Goal: Communication & Community: Answer question/provide support

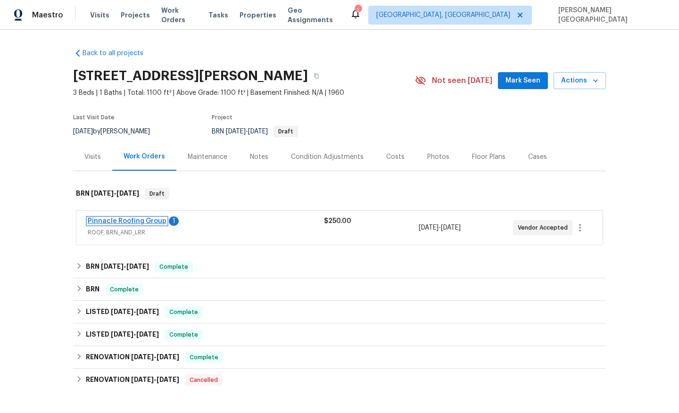
click at [135, 222] on link "Pinnacle Roofing Group" at bounding box center [127, 221] width 79 height 7
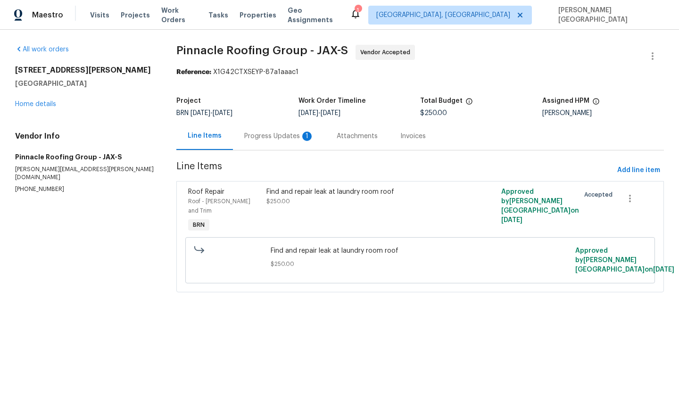
click at [260, 141] on div "Progress Updates 1" at bounding box center [279, 136] width 92 height 28
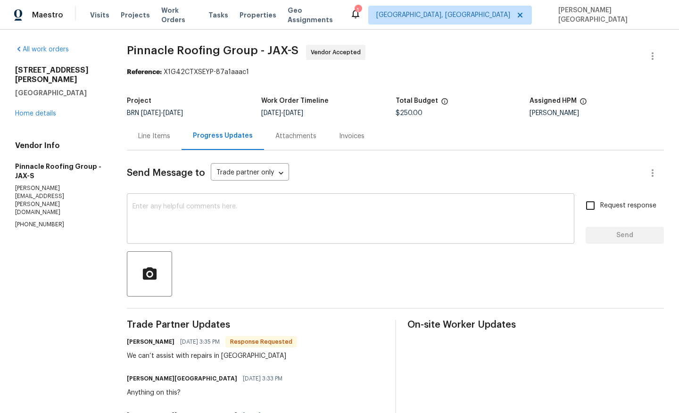
click at [203, 203] on textarea at bounding box center [350, 219] width 436 height 33
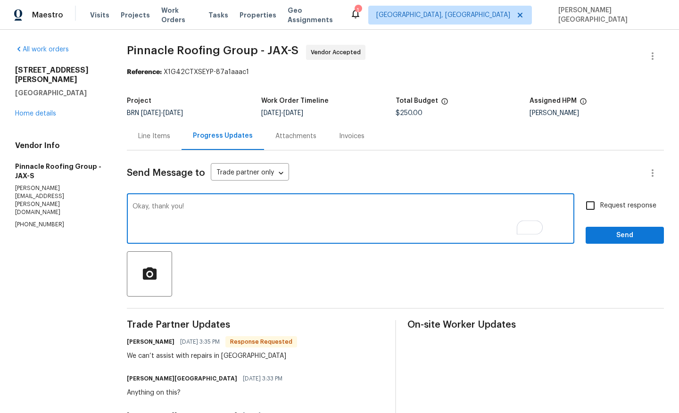
type textarea "Okay, thank you!"
click at [594, 210] on input "Request response" at bounding box center [590, 206] width 20 height 20
checkbox input "true"
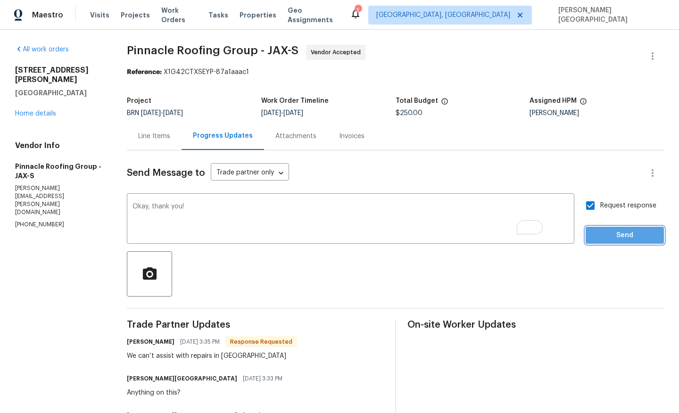
click at [600, 239] on span "Send" at bounding box center [624, 236] width 63 height 12
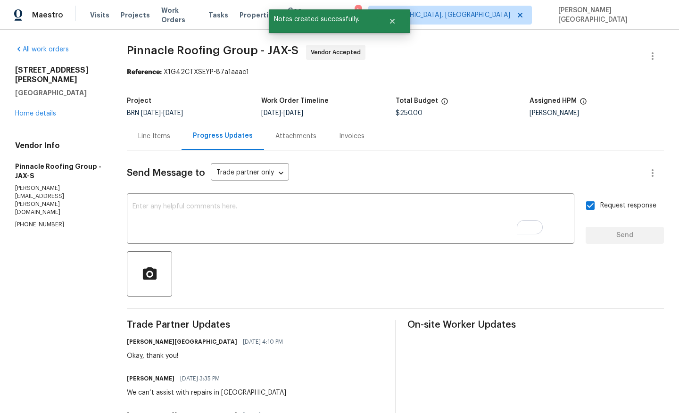
click at [46, 108] on div "[STREET_ADDRESS][PERSON_NAME] Home details" at bounding box center [59, 92] width 89 height 53
click at [47, 110] on link "Home details" at bounding box center [35, 113] width 41 height 7
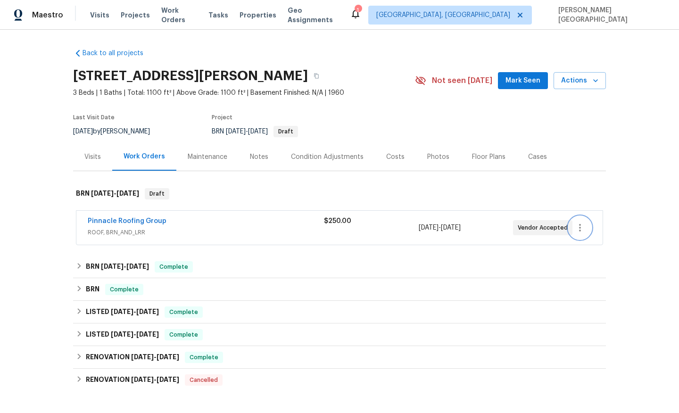
click at [583, 235] on button "button" at bounding box center [580, 227] width 23 height 23
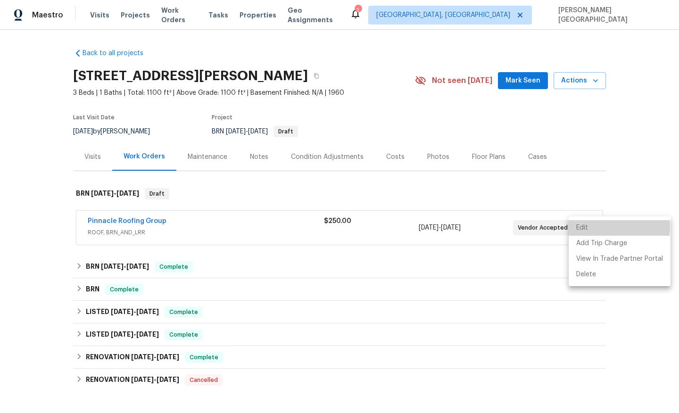
click at [580, 226] on li "Edit" at bounding box center [620, 228] width 102 height 16
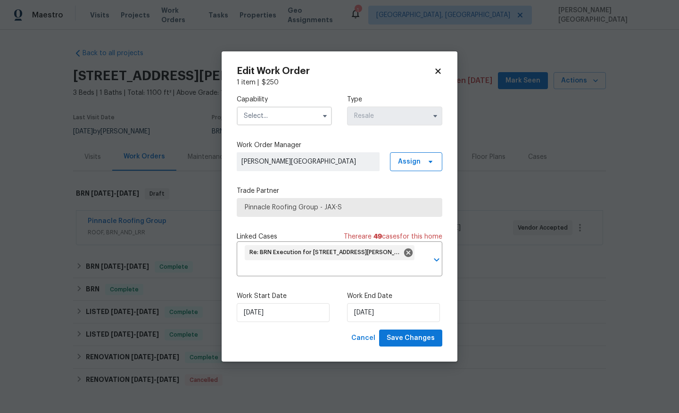
click at [273, 119] on input "text" at bounding box center [284, 116] width 95 height 19
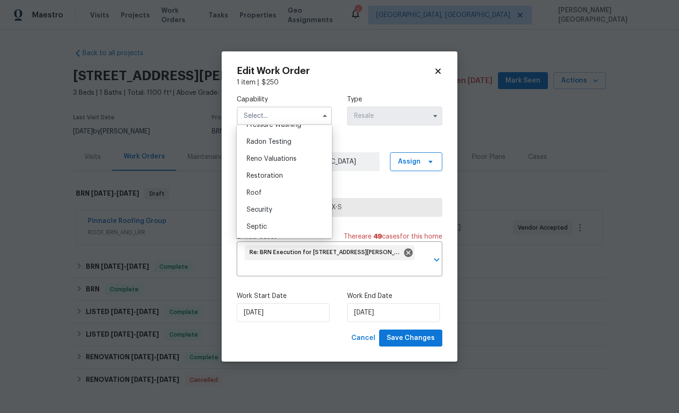
scroll to position [914, 0]
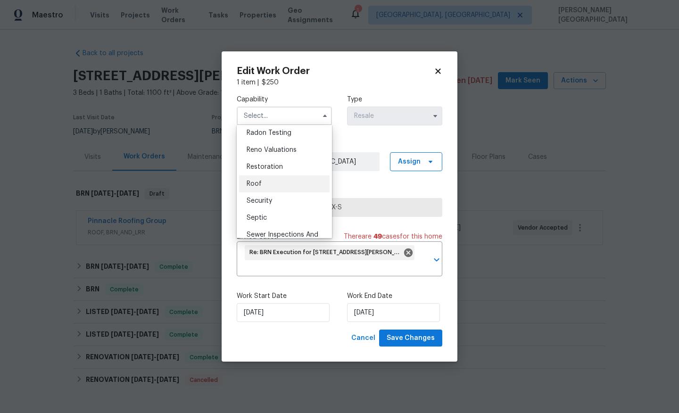
click at [265, 183] on div "Roof" at bounding box center [284, 183] width 91 height 17
type input "Roof"
click at [265, 183] on div "Capability Roof Agent Appliance Bathtub Resurfacing BRN And Lrr Broker Cabinets…" at bounding box center [340, 208] width 206 height 242
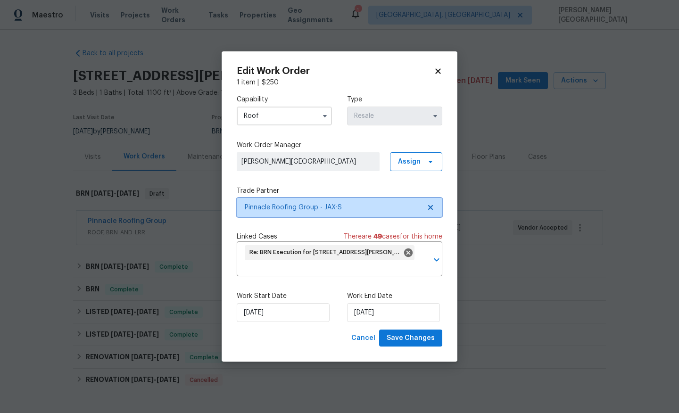
click at [290, 209] on span "Pinnacle Roofing Group - JAX-S" at bounding box center [333, 207] width 176 height 9
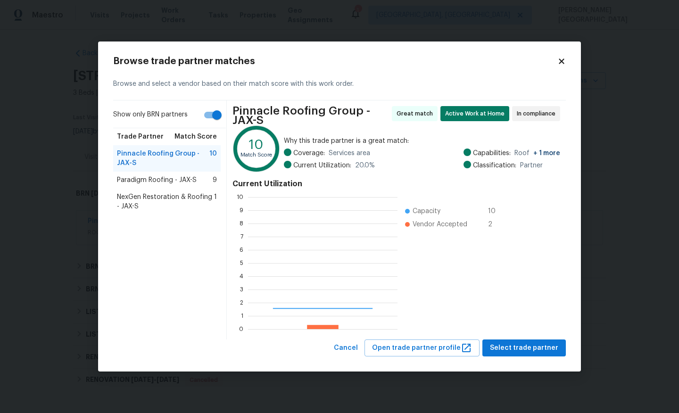
scroll to position [132, 149]
click at [193, 182] on span "Paradigm Roofing - JAX-S" at bounding box center [157, 179] width 80 height 9
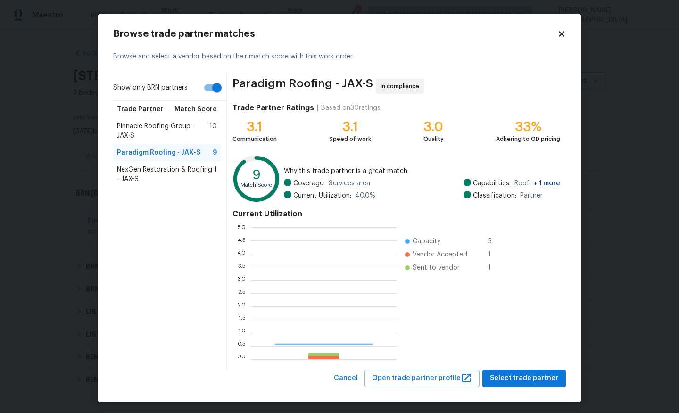
scroll to position [132, 147]
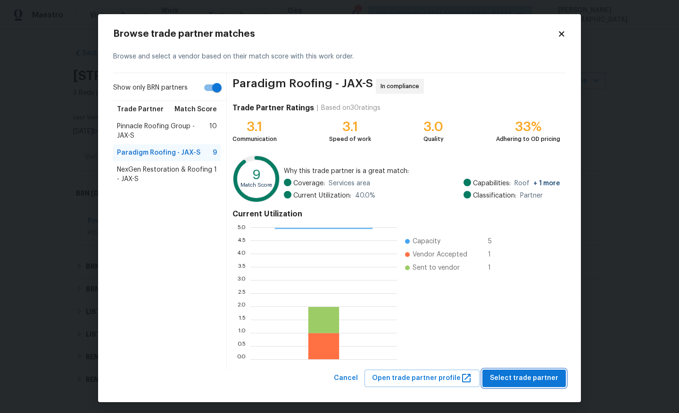
click at [513, 373] on span "Select trade partner" at bounding box center [524, 378] width 68 height 12
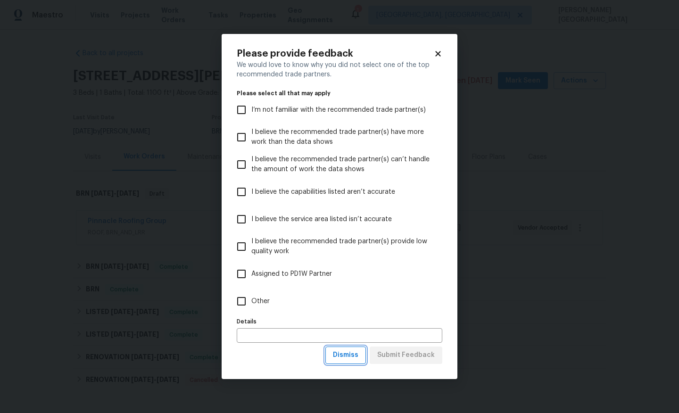
click at [358, 359] on span "Dismiss" at bounding box center [345, 355] width 25 height 12
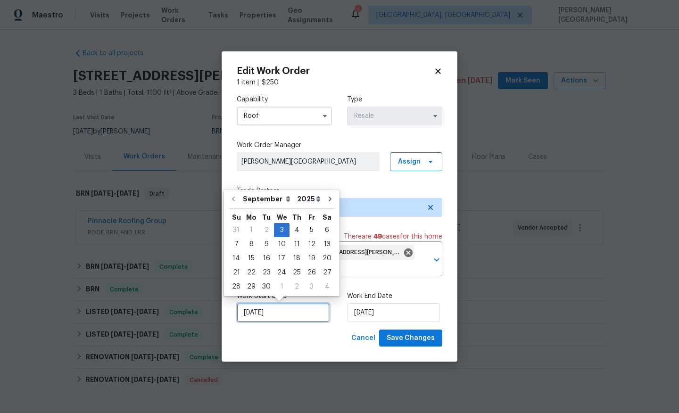
click at [292, 318] on input "[DATE]" at bounding box center [283, 312] width 93 height 19
click at [284, 231] on div "3" at bounding box center [282, 229] width 16 height 13
click at [291, 231] on div "4" at bounding box center [297, 229] width 15 height 13
type input "[DATE]"
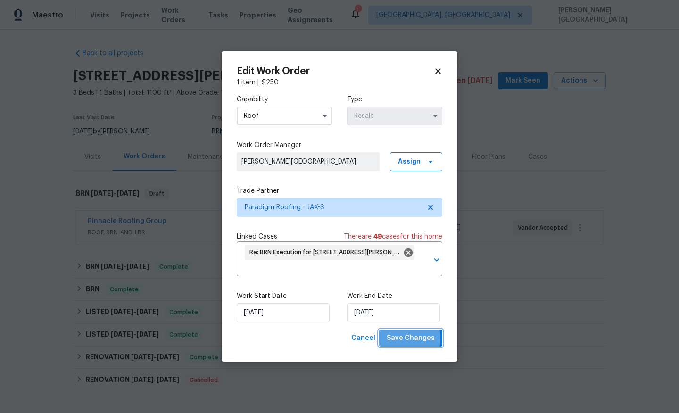
click at [396, 339] on span "Save Changes" at bounding box center [411, 338] width 48 height 12
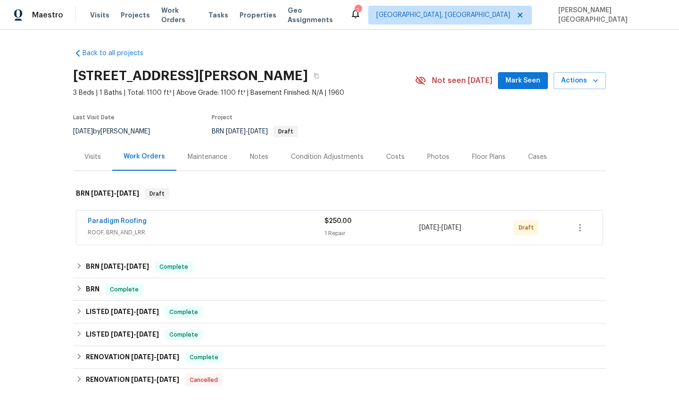
click at [115, 225] on span "Paradigm Roofing" at bounding box center [117, 220] width 59 height 9
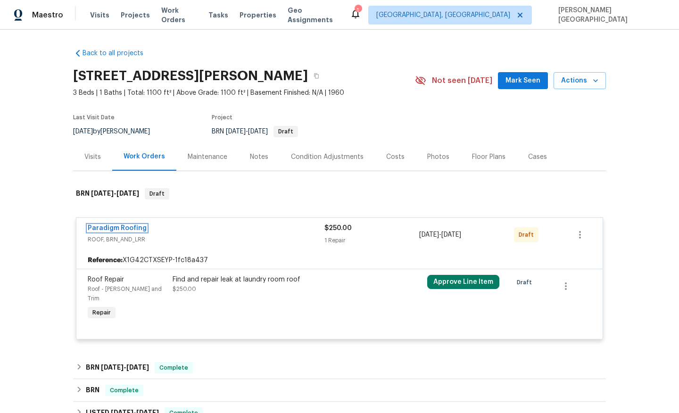
click at [127, 227] on link "Paradigm Roofing" at bounding box center [117, 228] width 59 height 7
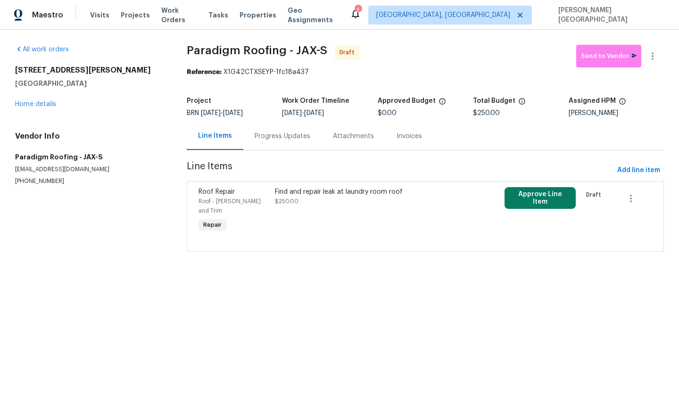
click at [259, 138] on div "Progress Updates" at bounding box center [283, 136] width 56 height 9
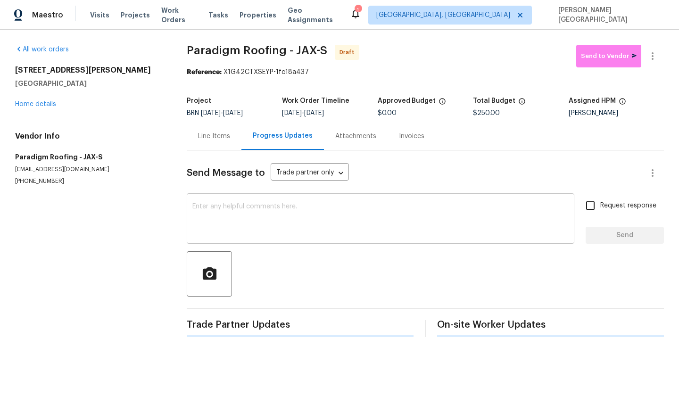
click at [229, 224] on textarea at bounding box center [380, 219] width 376 height 33
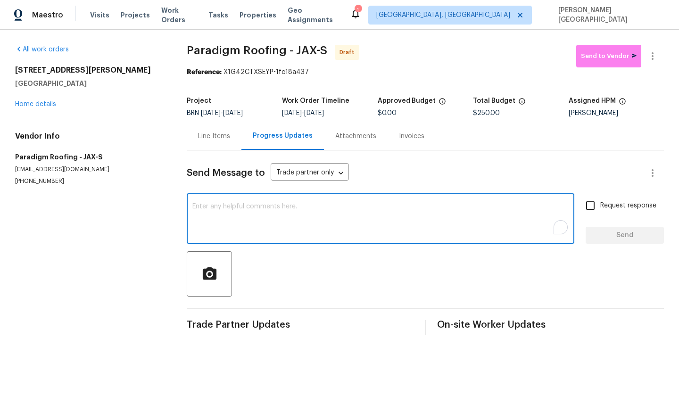
paste textarea "This is Isabel from Opendoor. Please confirm receipt of the work order due on 0…"
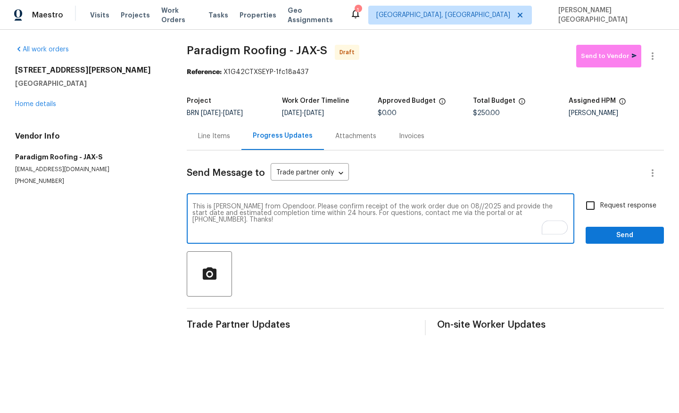
click at [442, 206] on textarea "This is Isabel from Opendoor. Please confirm receipt of the work order due on 0…" at bounding box center [380, 219] width 376 height 33
click at [444, 207] on textarea "This is Isabel from Opendoor. Please confirm receipt of the work order due on 0…" at bounding box center [380, 219] width 376 height 33
type textarea "This is [PERSON_NAME] from Opendoor. Please confirm receipt of the work order d…"
click at [595, 211] on input "Request response" at bounding box center [590, 206] width 20 height 20
checkbox input "true"
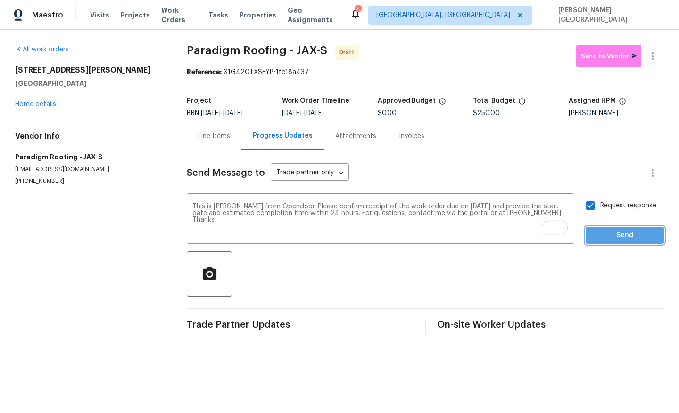
click at [604, 232] on span "Send" at bounding box center [624, 236] width 63 height 12
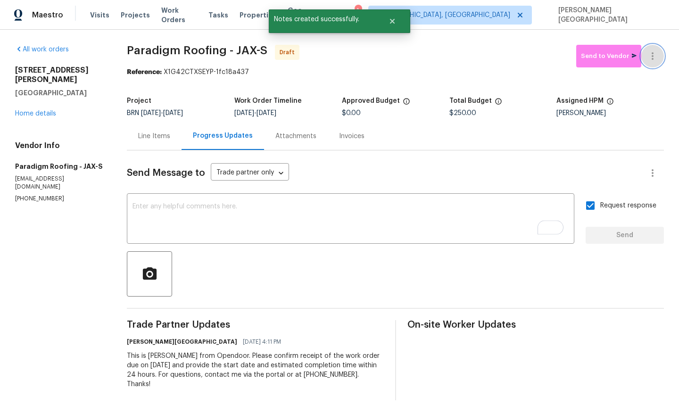
click at [656, 53] on icon "button" at bounding box center [652, 55] width 11 height 11
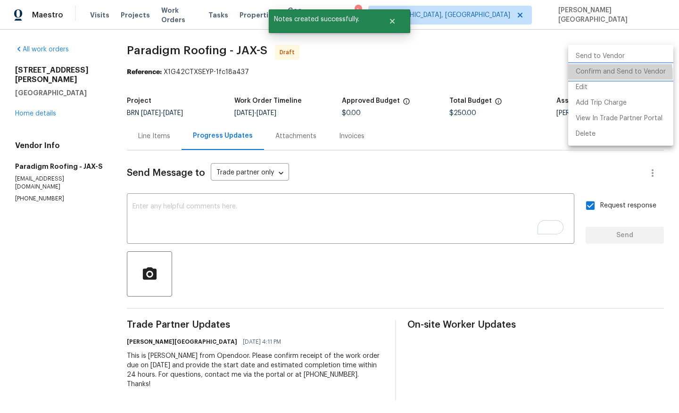
click at [603, 75] on li "Confirm and Send to Vendor" at bounding box center [620, 72] width 105 height 16
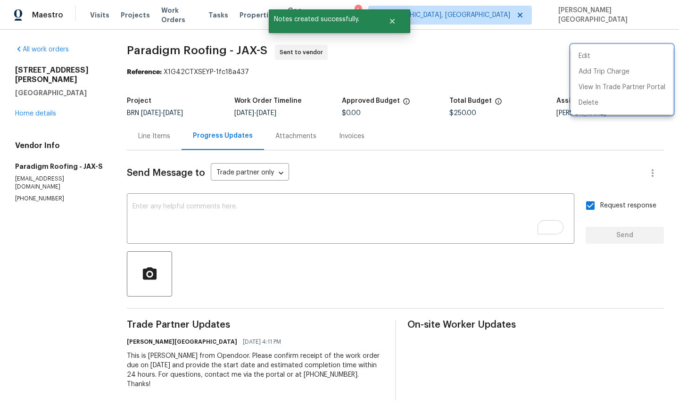
click at [198, 218] on div at bounding box center [339, 206] width 679 height 413
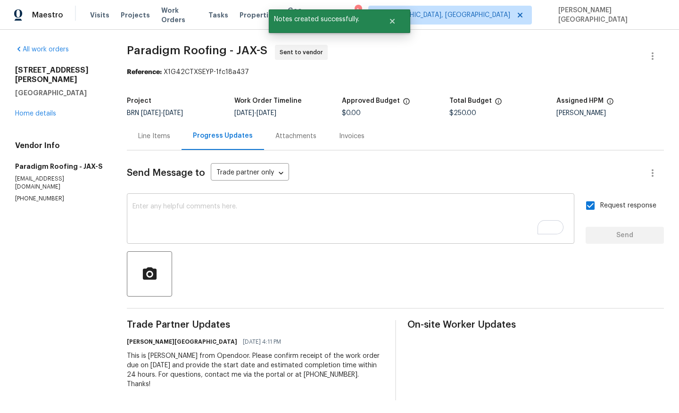
click at [191, 221] on textarea "To enrich screen reader interactions, please activate Accessibility in Grammarl…" at bounding box center [350, 219] width 436 height 33
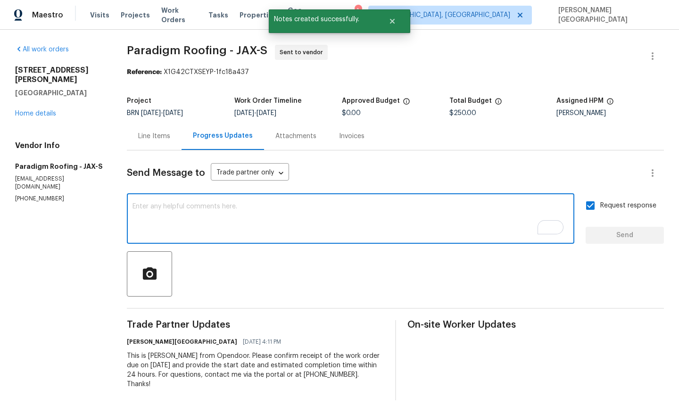
type textarea "H"
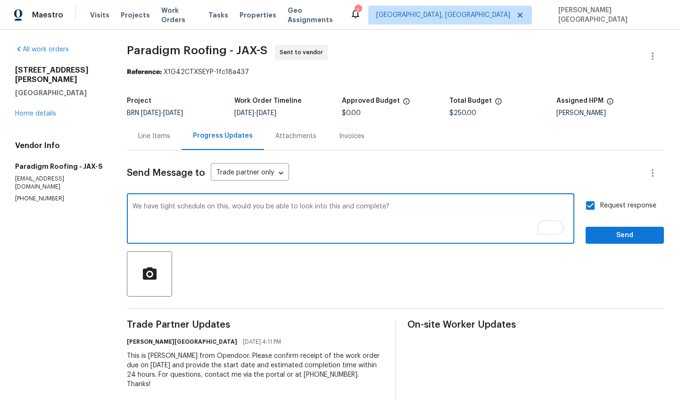
type textarea "We have tight schedule on this, would you be able to look into this and complet…"
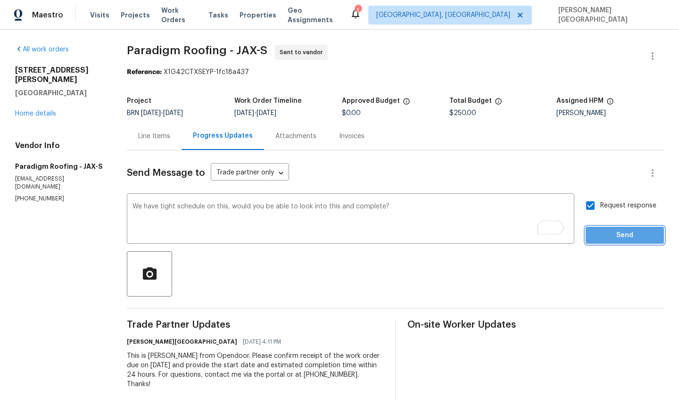
click at [622, 228] on button "Send" at bounding box center [625, 235] width 78 height 17
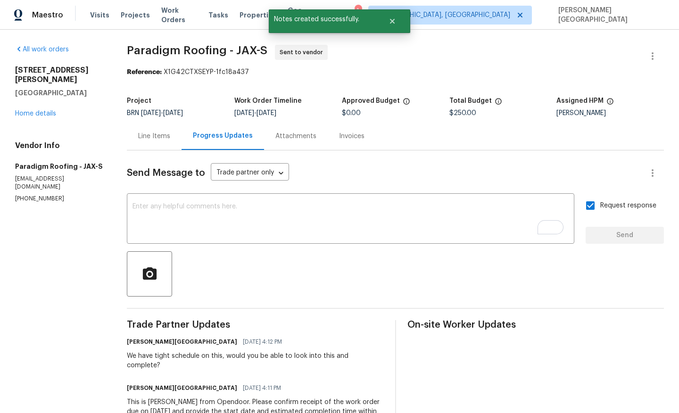
click at [181, 47] on span "Paradigm Roofing - JAX-S" at bounding box center [197, 50] width 141 height 11
click at [172, 49] on span "Paradigm Roofing - JAX-S" at bounding box center [197, 50] width 141 height 11
click at [197, 49] on span "Paradigm Roofing - JAX-S" at bounding box center [197, 50] width 141 height 11
copy span "Paradigm Roofing"
